Goal: Information Seeking & Learning: Learn about a topic

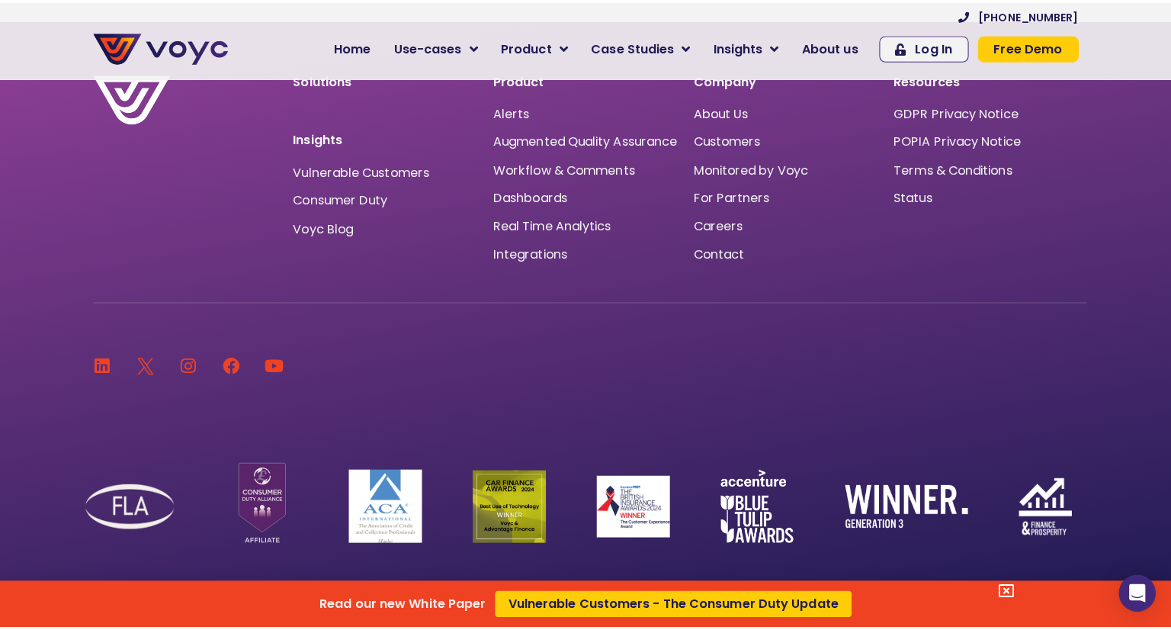
scroll to position [10171, 0]
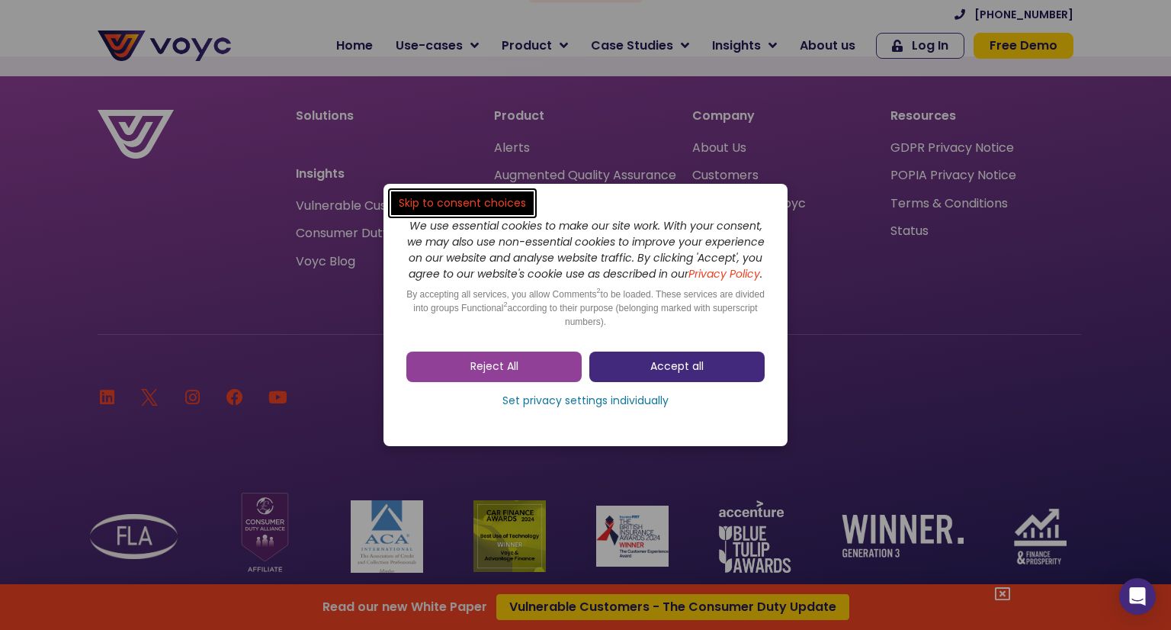
click at [703, 374] on span "Accept all" at bounding box center [677, 366] width 53 height 15
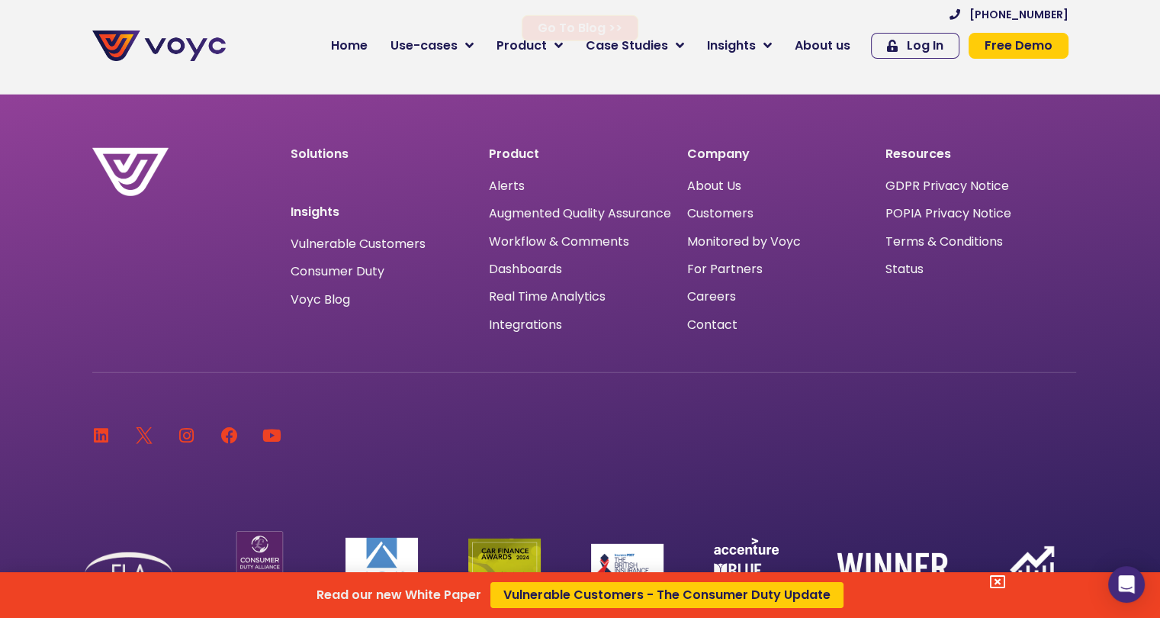
scroll to position [10094, 0]
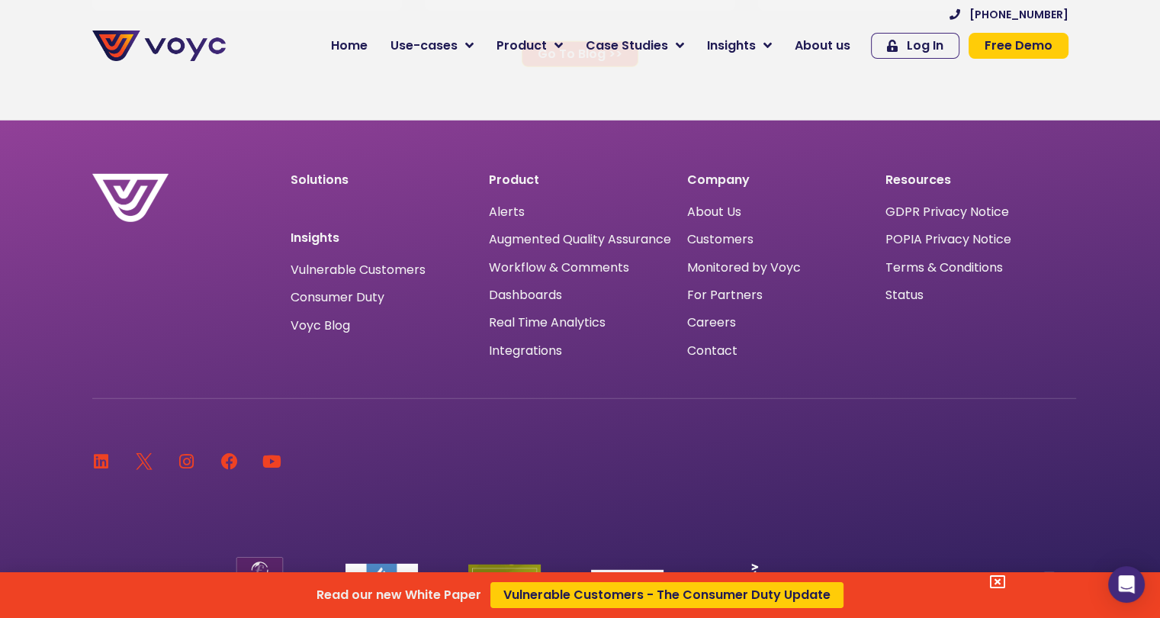
click at [533, 49] on div "Read our new White Paper Vulnerable Customers - The Consumer Duty Update" at bounding box center [580, 309] width 1160 height 618
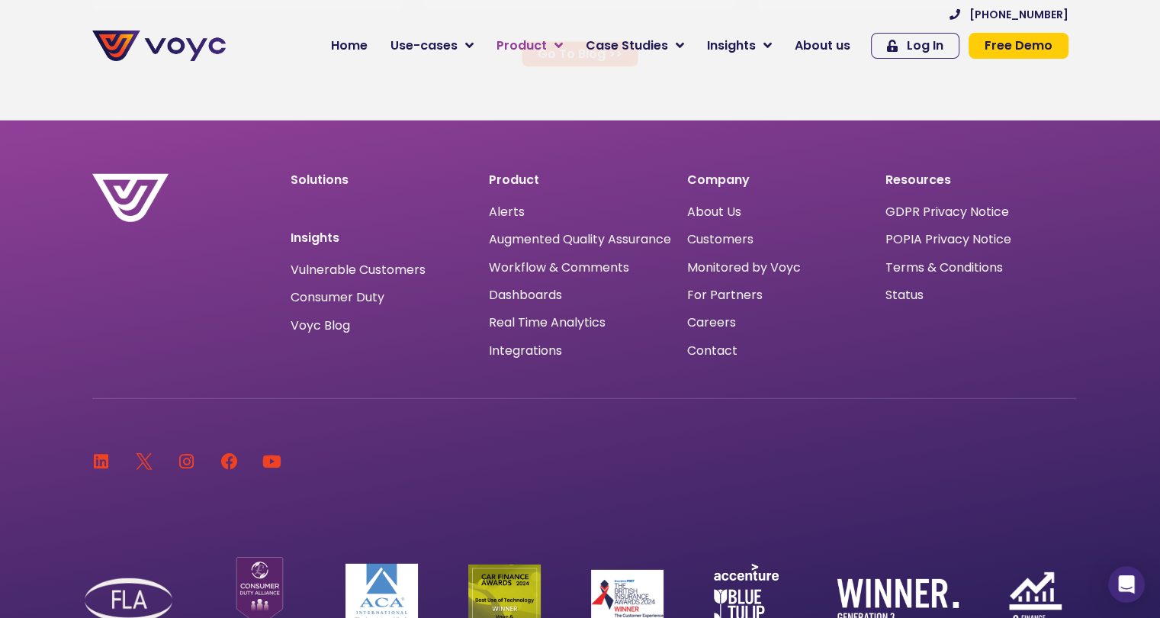
click at [534, 47] on span "Product" at bounding box center [521, 46] width 50 height 18
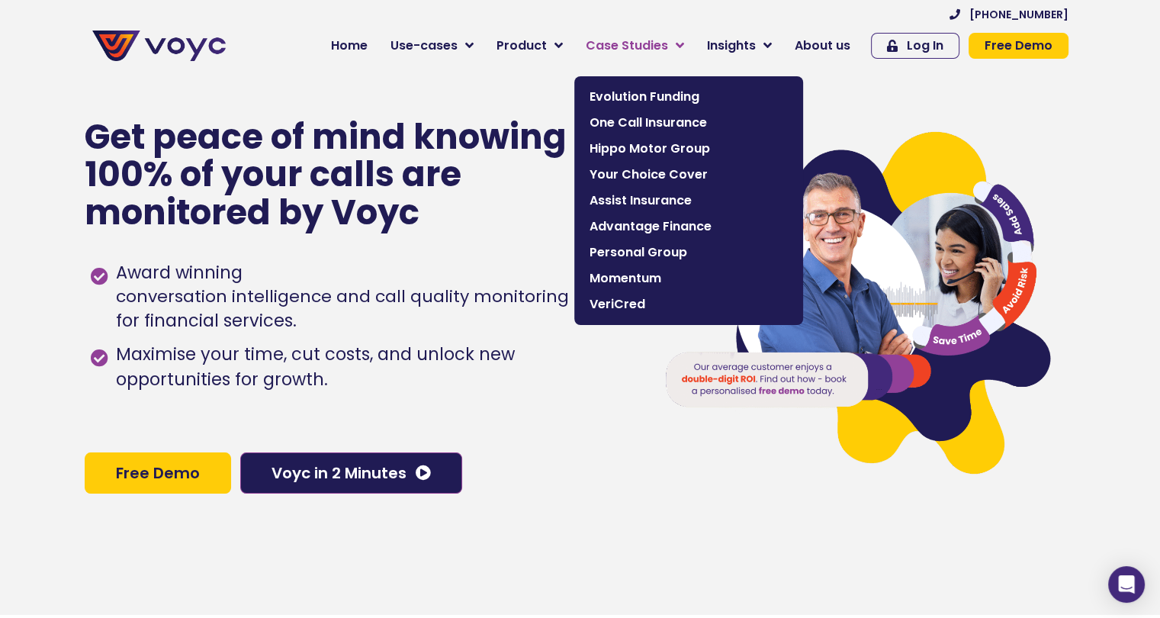
click at [635, 47] on span "Case Studies" at bounding box center [627, 46] width 82 height 18
